Goal: Navigation & Orientation: Find specific page/section

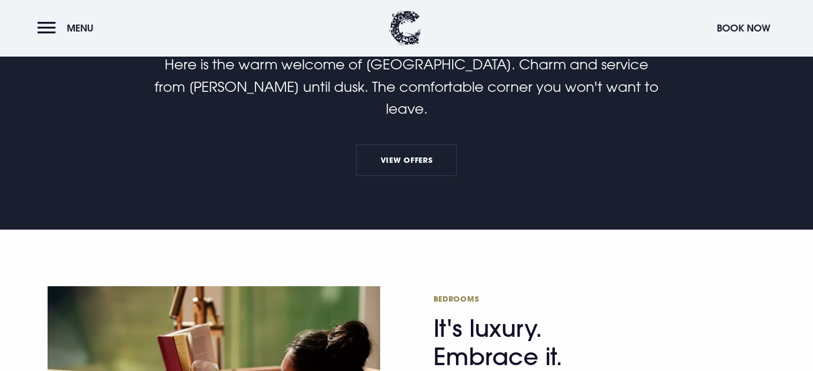
scroll to position [374, 0]
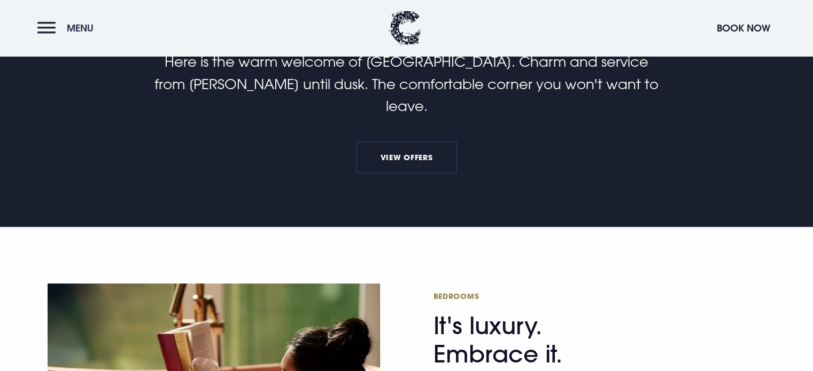
click at [49, 22] on button "Menu" at bounding box center [67, 28] width 61 height 23
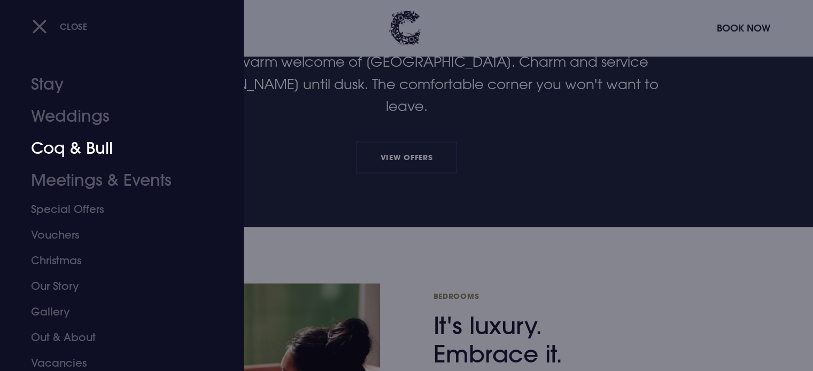
click at [83, 151] on link "Coq & Bull" at bounding box center [115, 149] width 169 height 32
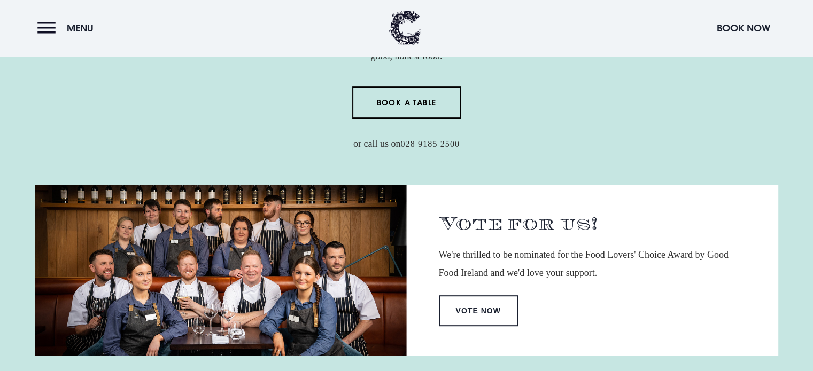
scroll to position [481, 0]
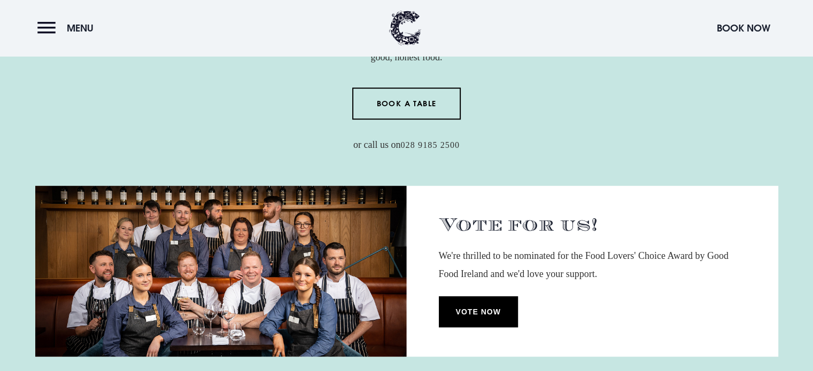
click at [472, 312] on link "Vote Now" at bounding box center [478, 312] width 79 height 31
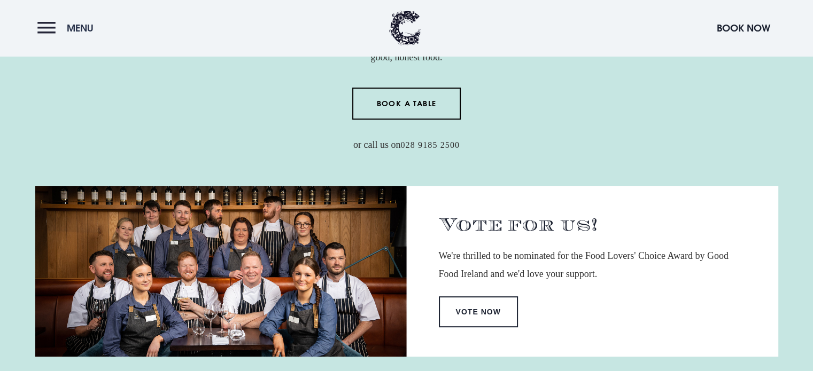
click at [42, 25] on button "Menu" at bounding box center [67, 28] width 61 height 23
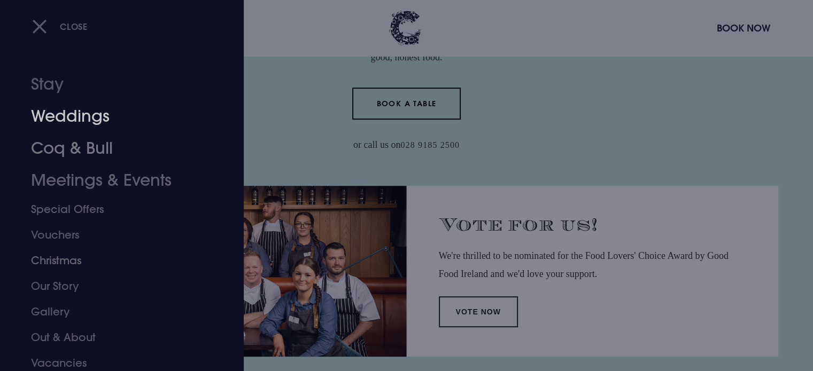
click at [68, 117] on link "Weddings" at bounding box center [115, 116] width 169 height 32
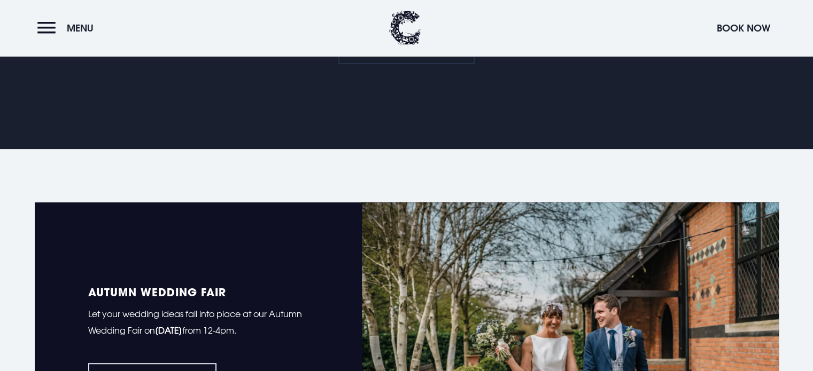
scroll to position [802, 0]
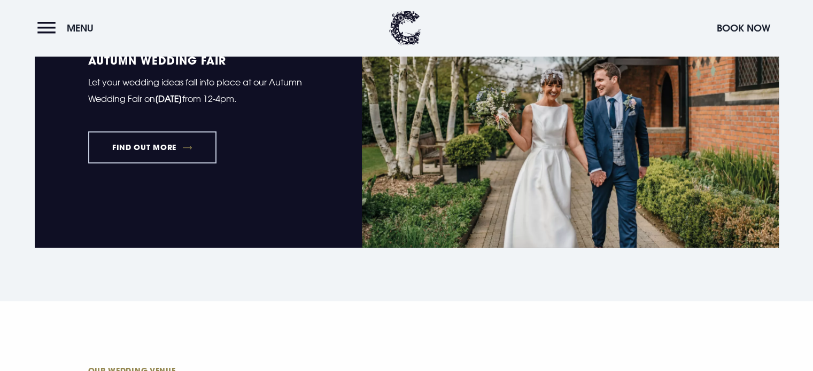
click at [139, 150] on link "FIND OUT MORE" at bounding box center [152, 147] width 129 height 32
